Goal: Task Accomplishment & Management: Manage account settings

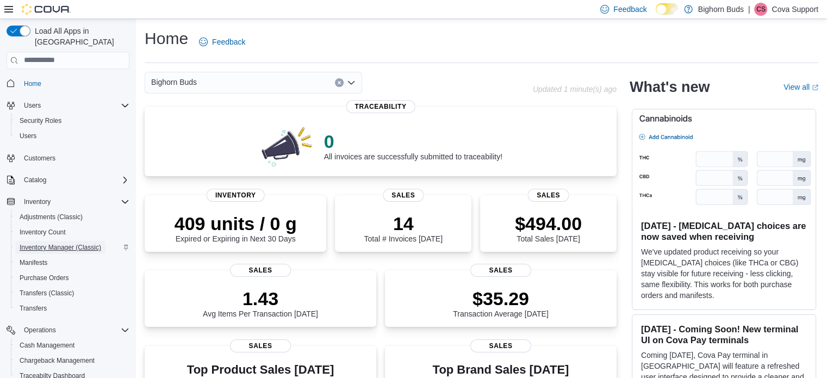
click at [63, 243] on span "Inventory Manager (Classic)" at bounding box center [61, 247] width 82 height 9
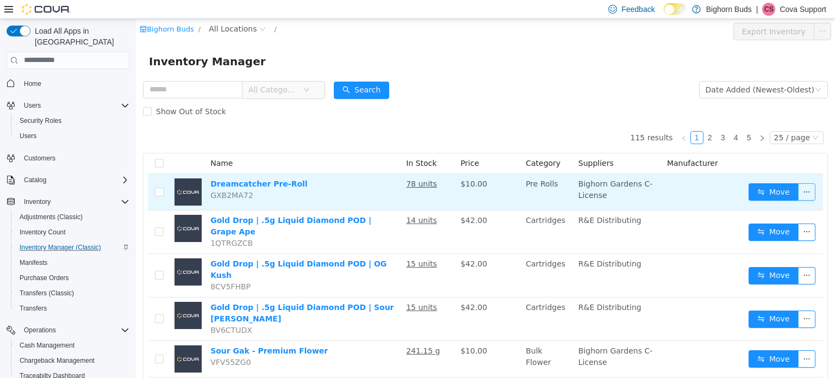
click at [800, 187] on button "button" at bounding box center [806, 191] width 17 height 17
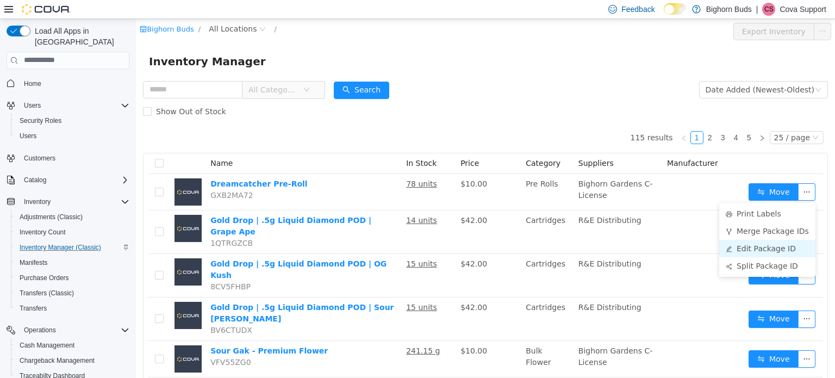
click at [755, 249] on li "Edit Package ID" at bounding box center [768, 247] width 96 height 17
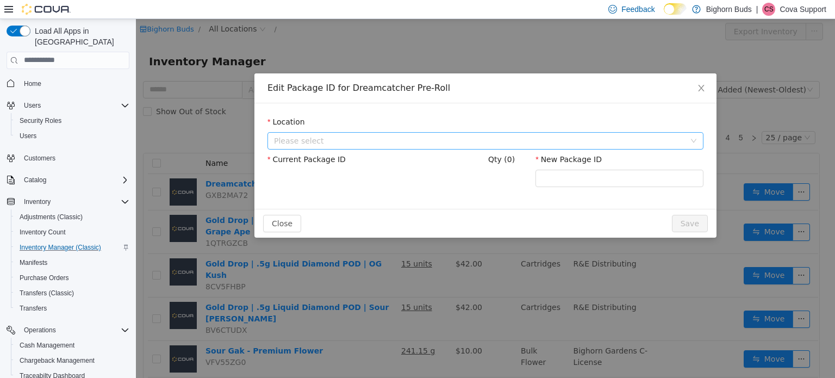
click at [409, 139] on span "Please select" at bounding box center [479, 140] width 411 height 11
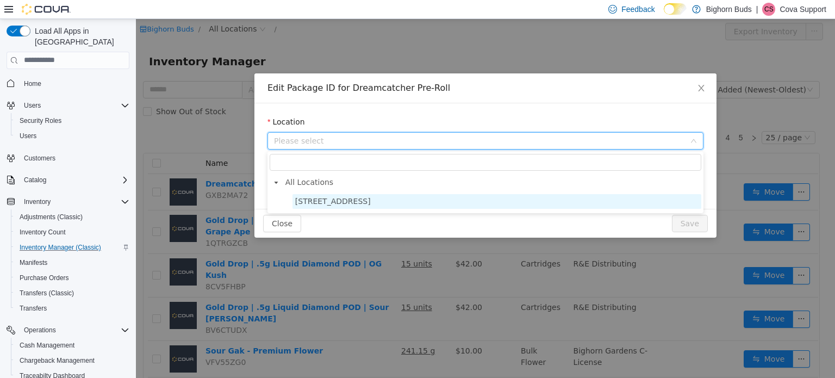
click at [344, 203] on span "[STREET_ADDRESS]" at bounding box center [333, 200] width 76 height 9
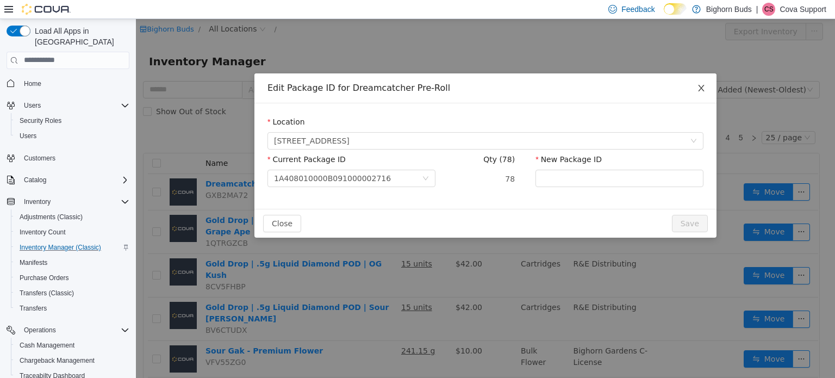
click at [703, 88] on icon "icon: close" at bounding box center [701, 87] width 9 height 9
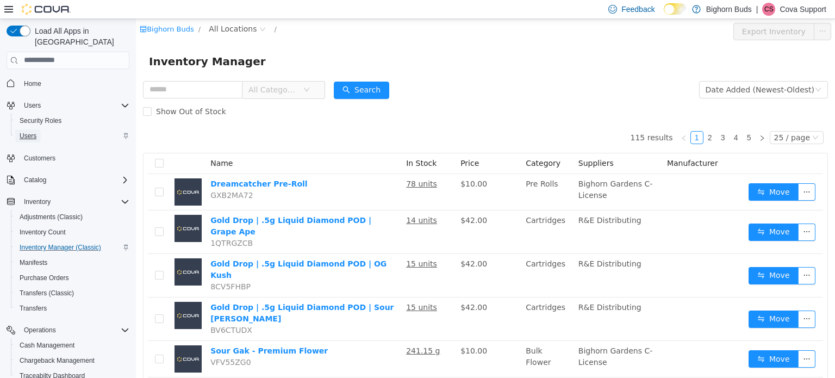
click at [34, 132] on span "Users" at bounding box center [28, 136] width 17 height 9
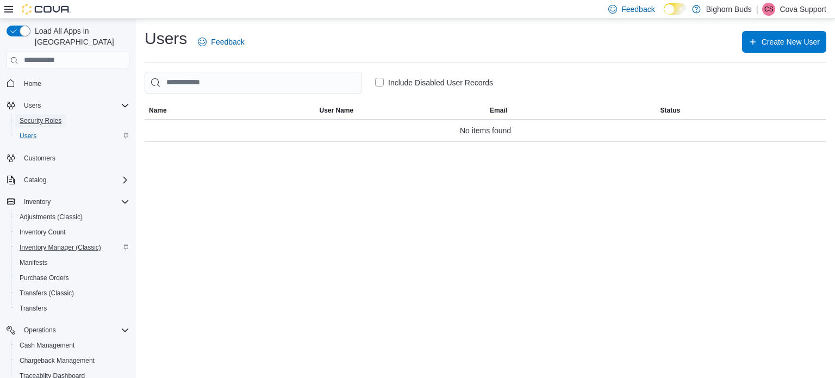
drag, startPoint x: 44, startPoint y: 108, endPoint x: 69, endPoint y: 134, distance: 36.5
click at [44, 116] on span "Security Roles" at bounding box center [41, 120] width 42 height 9
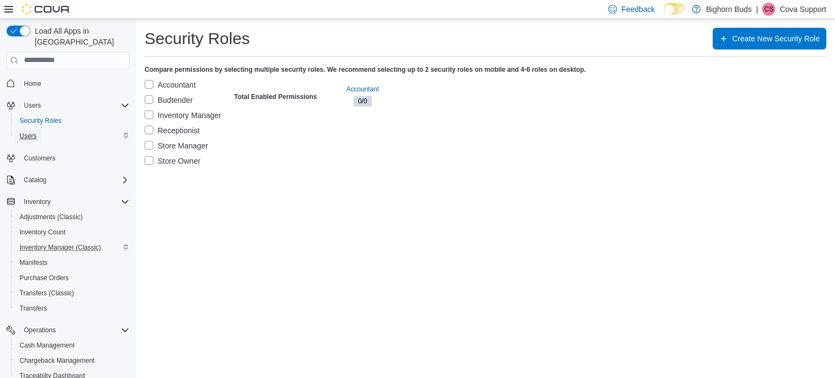
click at [26, 132] on span "Users" at bounding box center [28, 136] width 17 height 9
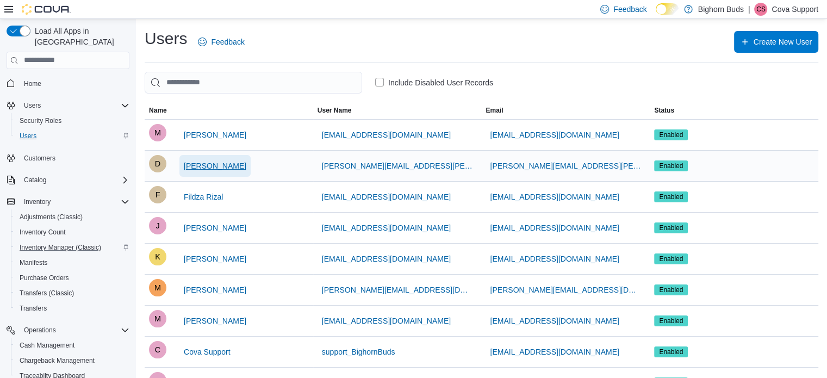
click at [238, 165] on button "[PERSON_NAME]" at bounding box center [214, 166] width 71 height 22
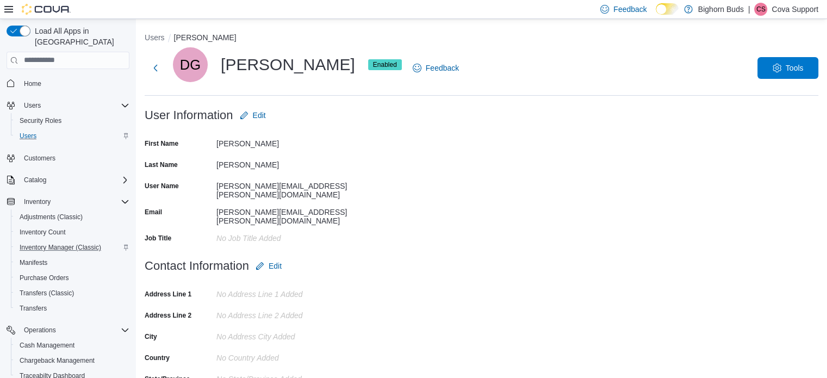
drag, startPoint x: 222, startPoint y: 59, endPoint x: 330, endPoint y: 61, distance: 107.7
click at [330, 61] on div "DG [PERSON_NAME] Enabled" at bounding box center [287, 64] width 229 height 35
copy div "[PERSON_NAME]"
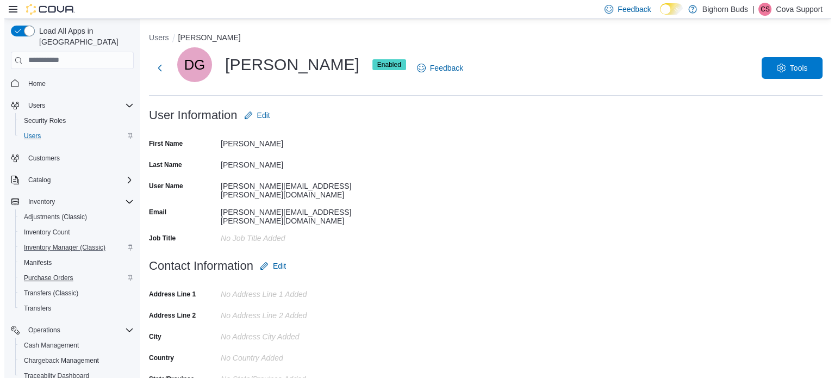
scroll to position [109, 0]
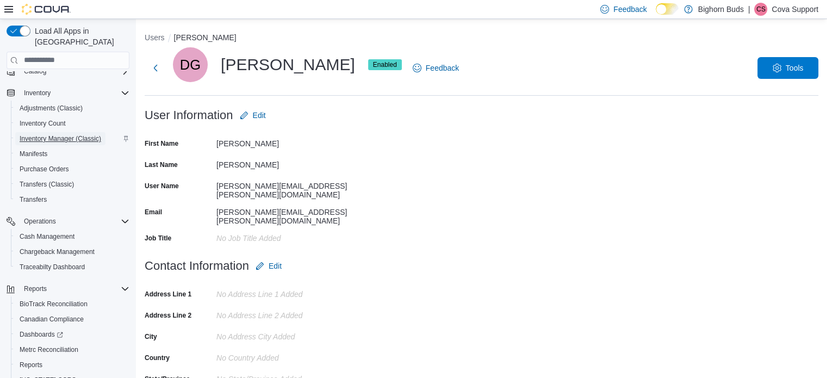
click at [66, 134] on span "Inventory Manager (Classic)" at bounding box center [61, 138] width 82 height 9
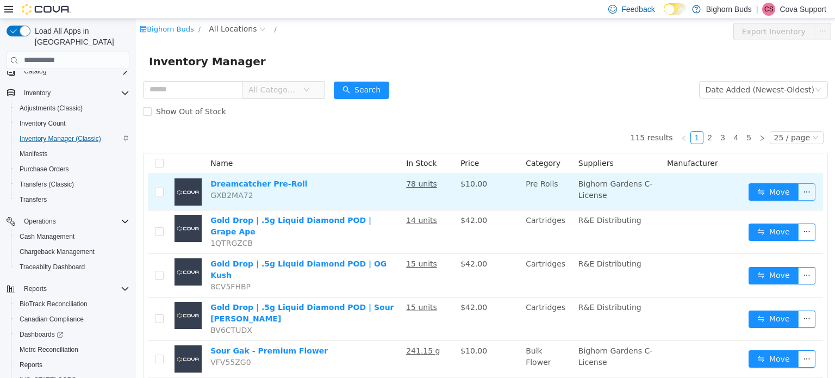
click at [802, 192] on button "button" at bounding box center [806, 191] width 17 height 17
